Goal: Find specific page/section

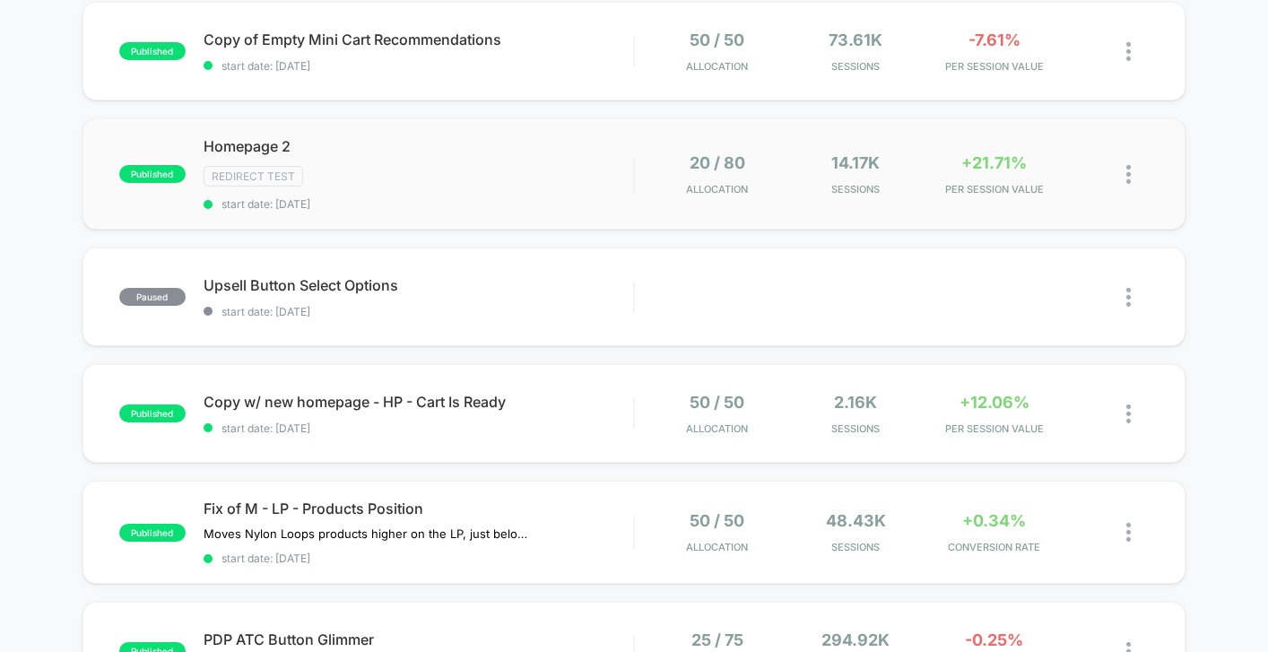
scroll to position [154, 0]
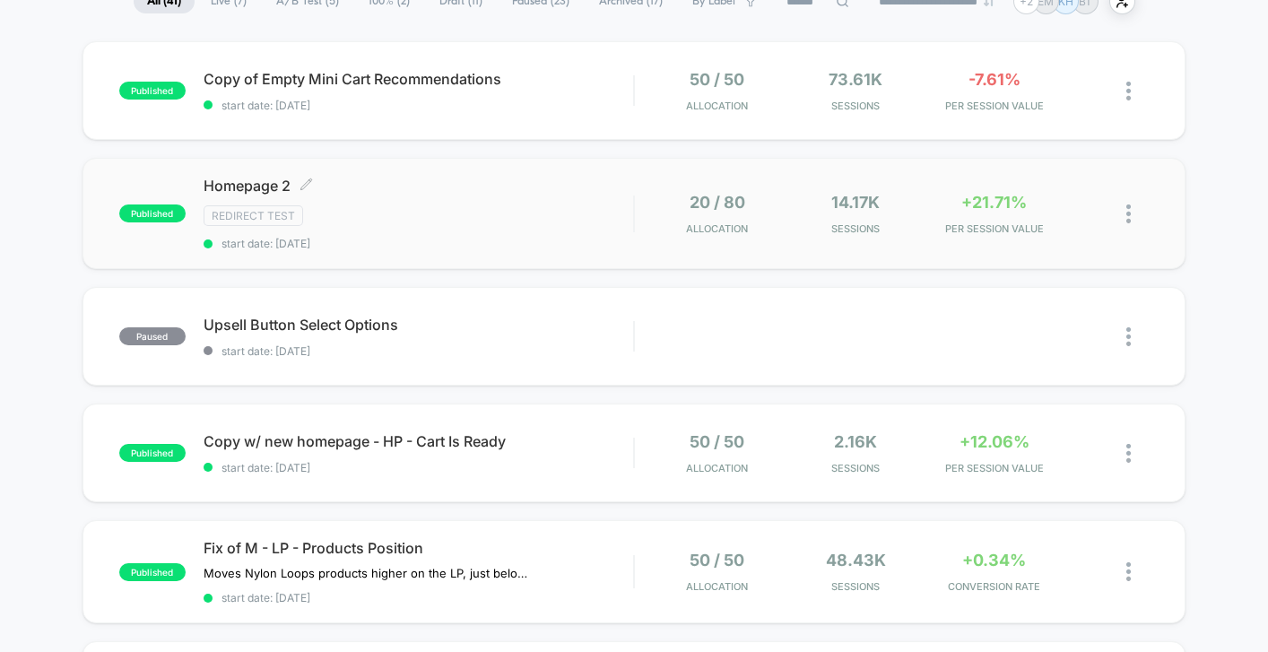
click at [549, 223] on div "Redirect Test" at bounding box center [419, 215] width 430 height 21
